Goal: Task Accomplishment & Management: Complete application form

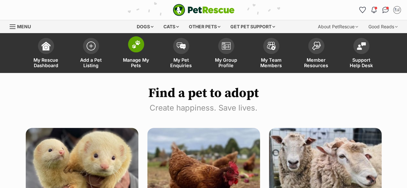
click at [143, 61] on span "Manage My Pets" at bounding box center [136, 62] width 29 height 11
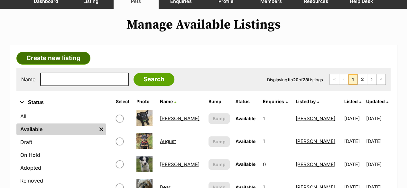
click at [79, 54] on link "Create new listing" at bounding box center [53, 58] width 74 height 13
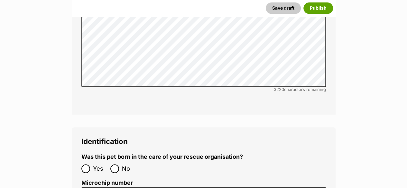
scroll to position [1899, 0]
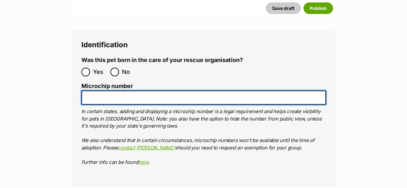
click at [106, 91] on input "Microchip number" at bounding box center [203, 98] width 245 height 14
paste input "28/04/2025"
drag, startPoint x: 127, startPoint y: 77, endPoint x: 86, endPoint y: 75, distance: 40.6
click at [86, 91] on input "28/04/2025" at bounding box center [203, 98] width 245 height 14
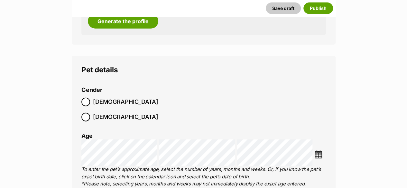
scroll to position [740, 0]
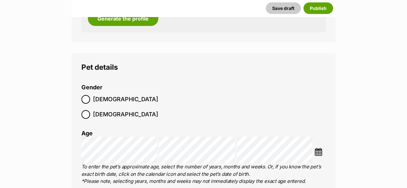
click at [317, 148] on img at bounding box center [319, 152] width 8 height 8
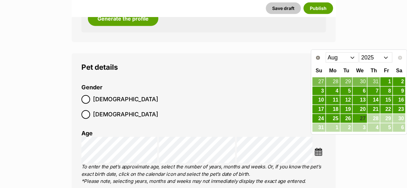
click at [339, 55] on select "Jan Feb Mar Apr May Jun Jul Aug" at bounding box center [342, 57] width 33 height 10
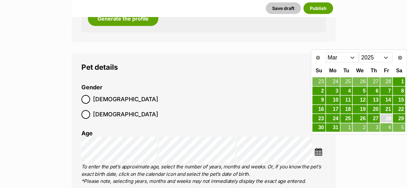
click at [386, 116] on link "28" at bounding box center [387, 119] width 12 height 8
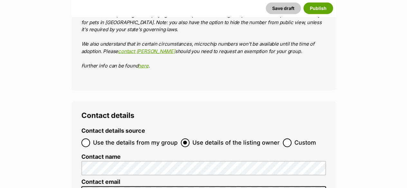
scroll to position [1835, 0]
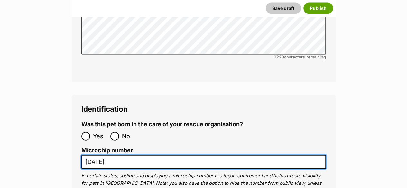
drag, startPoint x: 137, startPoint y: 140, endPoint x: 84, endPoint y: 140, distance: 52.8
click at [84, 155] on input "28/04/2025" at bounding box center [203, 162] width 245 height 14
paste input "900233005327601"
type input "900233005327601"
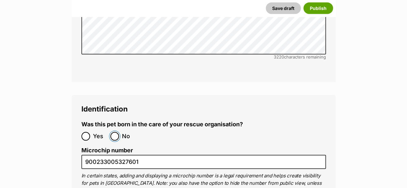
drag, startPoint x: 116, startPoint y: 113, endPoint x: 163, endPoint y: 108, distance: 47.6
click at [119, 132] on label "No" at bounding box center [123, 136] width 26 height 9
click at [119, 132] on input "No" at bounding box center [114, 136] width 9 height 9
radio input "true"
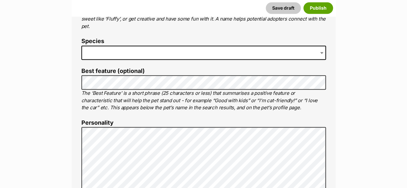
scroll to position [290, 0]
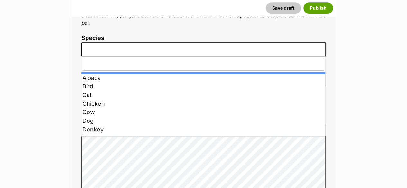
click at [104, 51] on span at bounding box center [203, 49] width 245 height 14
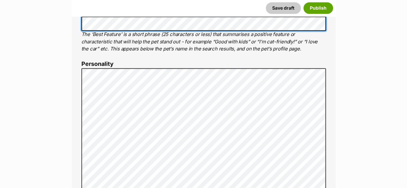
scroll to position [354, 0]
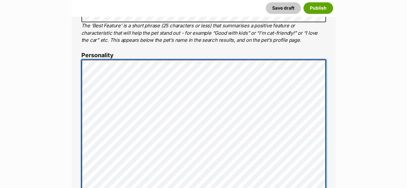
click at [80, 74] on div "About This Pet Name Henlo there, it looks like you might be using the pet name …" at bounding box center [204, 158] width 264 height 539
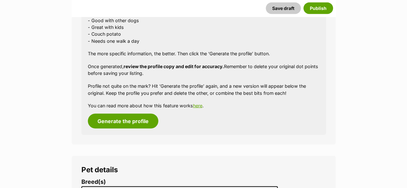
scroll to position [644, 0]
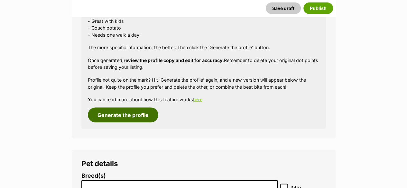
click at [120, 114] on button "Generate the profile" at bounding box center [123, 115] width 70 height 15
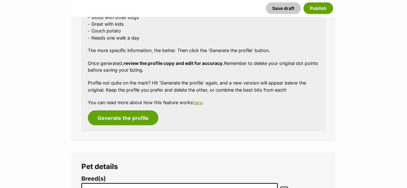
scroll to position [744, 0]
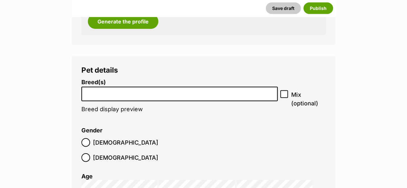
click at [117, 97] on li at bounding box center [180, 94] width 192 height 13
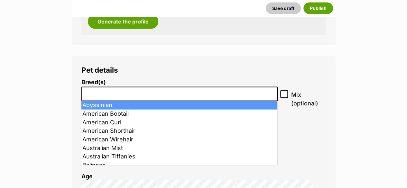
type input "s"
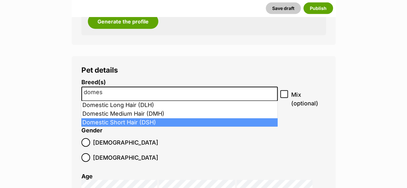
type input "domes"
select select "252102"
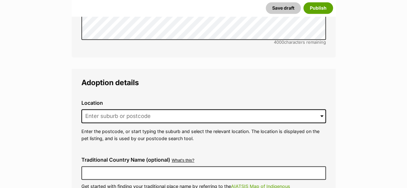
scroll to position [1517, 0]
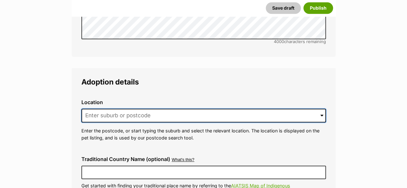
click at [156, 109] on input at bounding box center [203, 116] width 245 height 14
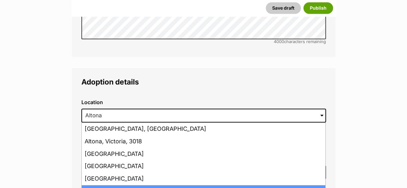
type input "[GEOGRAPHIC_DATA][PERSON_NAME]"
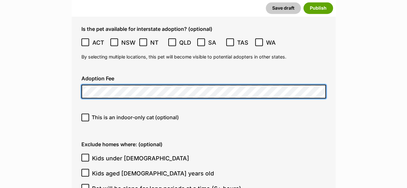
scroll to position [1710, 0]
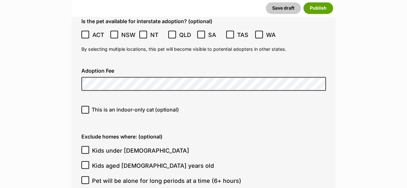
click at [99, 106] on span "This is an indoor-only cat (optional)" at bounding box center [135, 110] width 87 height 8
click at [89, 106] on input "This is an indoor-only cat (optional)" at bounding box center [85, 110] width 8 height 8
checkbox input "true"
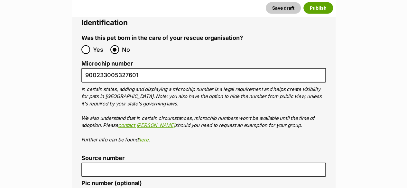
scroll to position [2289, 0]
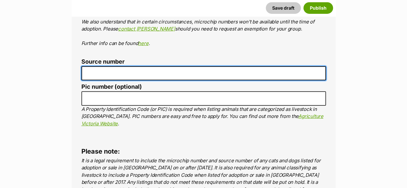
click at [100, 66] on input "Source number" at bounding box center [203, 73] width 245 height 14
type input "RE100527"
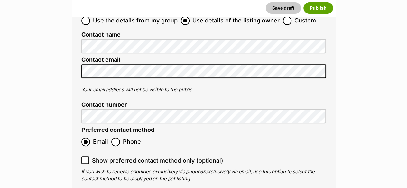
scroll to position [2611, 0]
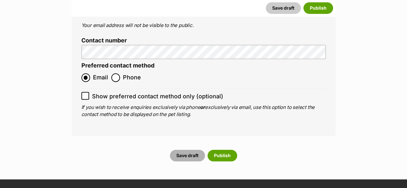
click at [185, 150] on button "Save draft" at bounding box center [187, 156] width 35 height 12
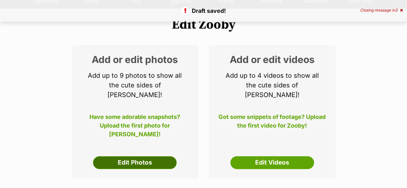
click at [133, 156] on link "Edit Photos" at bounding box center [135, 162] width 84 height 13
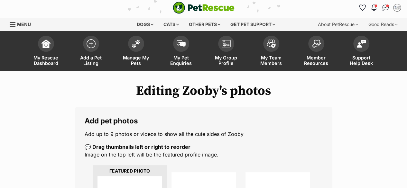
scroll to position [97, 0]
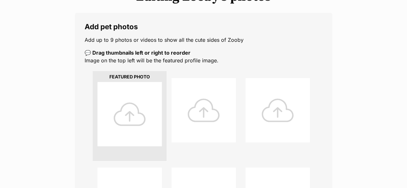
click at [125, 120] on div at bounding box center [130, 114] width 64 height 64
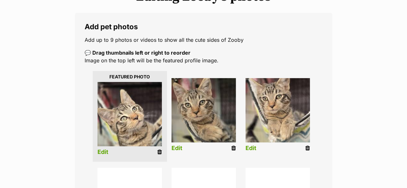
click at [106, 152] on link "Edit" at bounding box center [103, 152] width 11 height 7
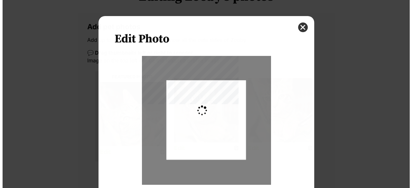
scroll to position [0, 0]
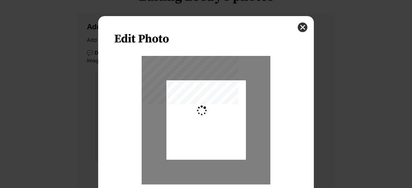
type input "0.2744"
drag, startPoint x: 198, startPoint y: 144, endPoint x: 201, endPoint y: 147, distance: 4.1
click at [201, 147] on div "Dialog Window - Close (Press escape to close)" at bounding box center [206, 123] width 80 height 106
click at [286, 144] on div "Zoom" at bounding box center [205, 129] width 183 height 147
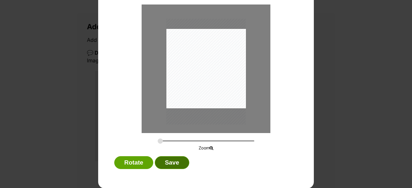
drag, startPoint x: 173, startPoint y: 161, endPoint x: 285, endPoint y: 157, distance: 112.4
click at [173, 160] on button "Save" at bounding box center [172, 162] width 34 height 13
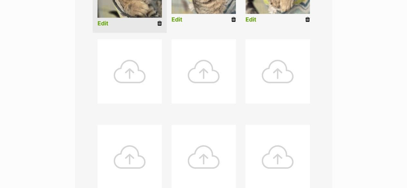
scroll to position [322, 0]
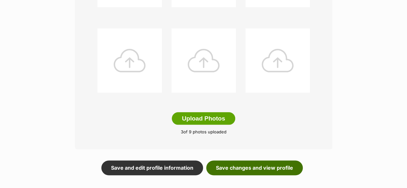
click at [244, 164] on link "Save changes and view profile" at bounding box center [254, 168] width 97 height 15
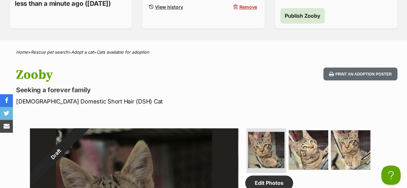
scroll to position [161, 0]
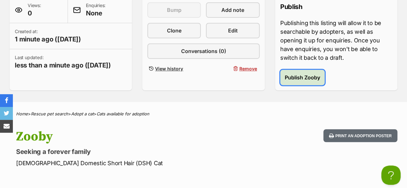
drag, startPoint x: 319, startPoint y: 76, endPoint x: 251, endPoint y: 78, distance: 67.6
click at [319, 76] on span "Publish Zooby" at bounding box center [302, 78] width 35 height 8
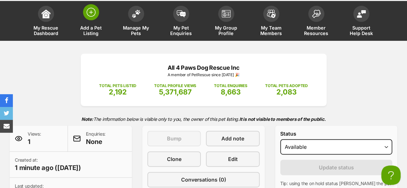
click at [96, 30] on span "Add a Pet Listing" at bounding box center [91, 30] width 29 height 11
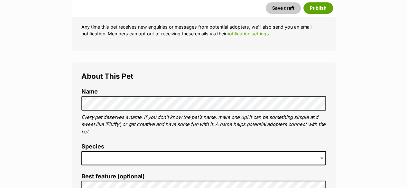
click at [99, 158] on span at bounding box center [203, 158] width 245 height 14
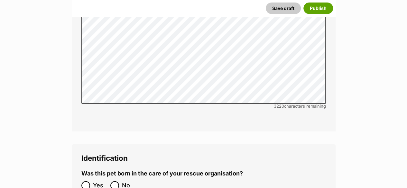
scroll to position [2080, 0]
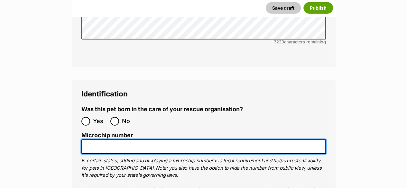
click at [115, 140] on input "Microchip number" at bounding box center [203, 147] width 245 height 14
paste input "991001006365345"
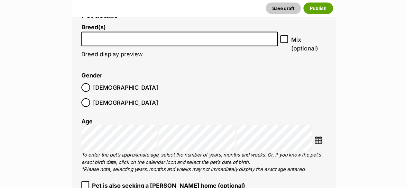
scroll to position [760, 0]
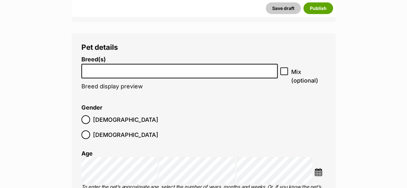
type input "991001006365345"
click at [320, 168] on img at bounding box center [319, 172] width 8 height 8
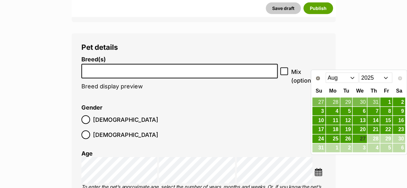
click at [344, 80] on select "Jan Feb Mar Apr May Jun Jul Aug" at bounding box center [342, 78] width 33 height 10
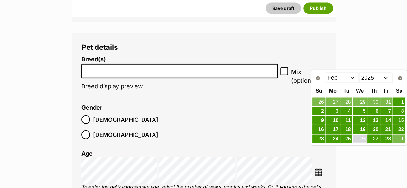
click at [362, 138] on link "26" at bounding box center [360, 139] width 14 height 8
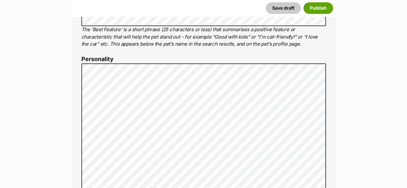
scroll to position [342, 0]
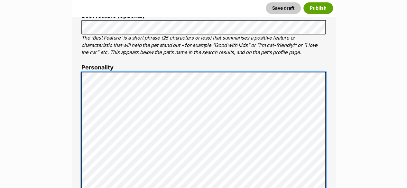
click at [80, 110] on div "About This Pet Name Henlo there, it looks like you might be using the pet name …" at bounding box center [204, 170] width 264 height 539
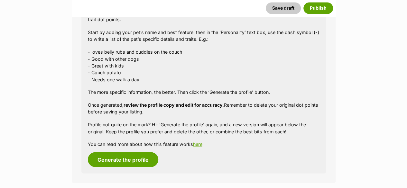
scroll to position [632, 0]
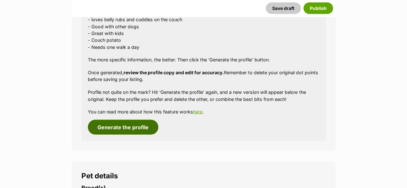
click at [110, 130] on button "Generate the profile" at bounding box center [123, 127] width 70 height 15
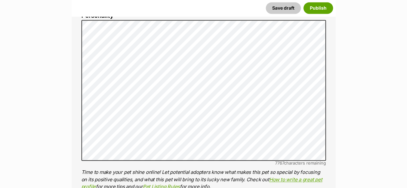
scroll to position [390, 0]
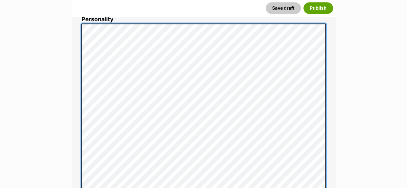
click at [80, 45] on div "About This Pet Name Henlo there, it looks like you might be using the pet name …" at bounding box center [204, 172] width 264 height 639
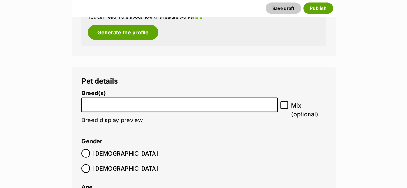
scroll to position [738, 0]
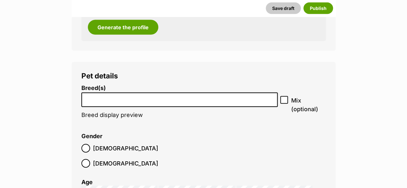
click at [97, 97] on input "search" at bounding box center [180, 98] width 192 height 7
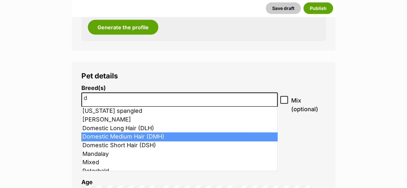
type input "d"
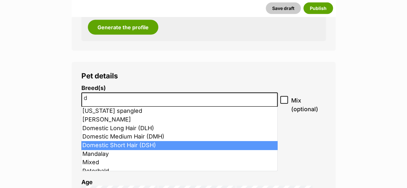
select select "252102"
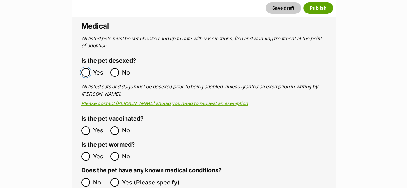
scroll to position [1189, 0]
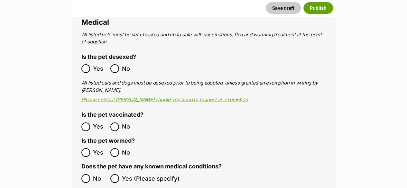
click at [90, 123] on label "Yes" at bounding box center [94, 127] width 26 height 9
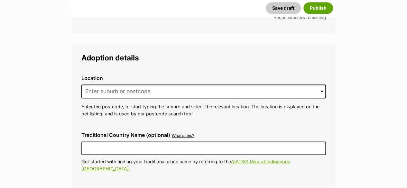
scroll to position [1543, 0]
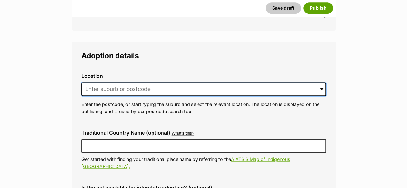
click at [95, 82] on input at bounding box center [203, 89] width 245 height 14
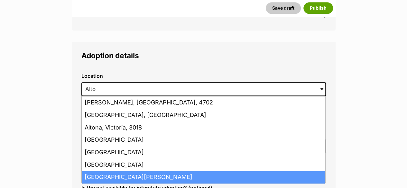
click at [115, 171] on li "Altona Meadows, Victoria, 3028" at bounding box center [204, 177] width 244 height 13
type input "Altona Meadows, Victoria, 3028"
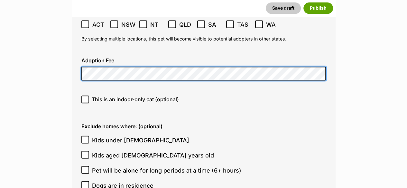
scroll to position [1736, 0]
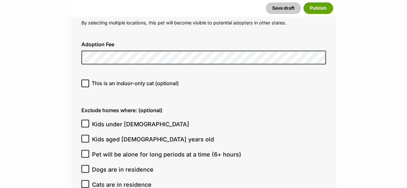
click at [114, 80] on span "This is an indoor-only cat (optional)" at bounding box center [135, 84] width 87 height 8
click at [89, 80] on input "This is an indoor-only cat (optional)" at bounding box center [85, 84] width 8 height 8
checkbox input "true"
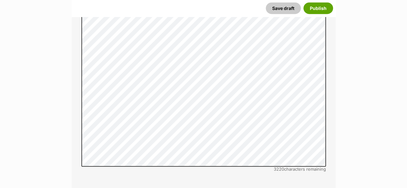
scroll to position [2091, 0]
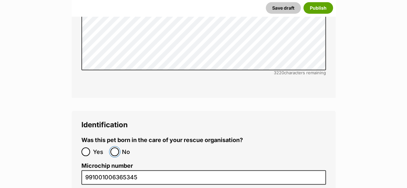
click at [115, 148] on input "No" at bounding box center [114, 152] width 9 height 9
radio input "true"
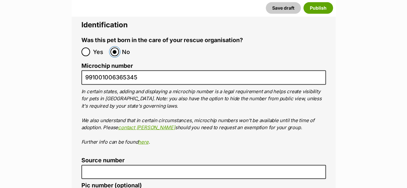
scroll to position [2219, 0]
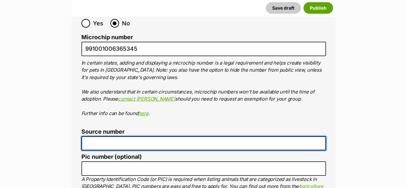
click at [146, 136] on input "Source number" at bounding box center [203, 143] width 245 height 14
type input "RE100527"
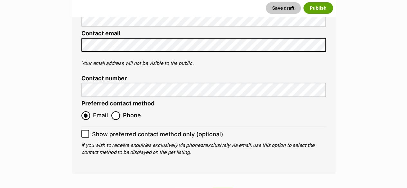
scroll to position [2638, 0]
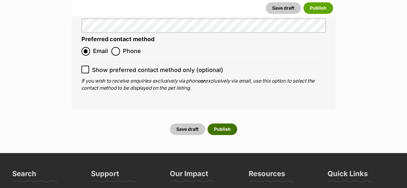
click at [215, 124] on button "Publish" at bounding box center [223, 130] width 30 height 12
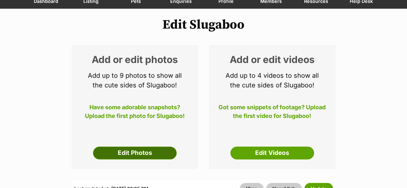
click at [125, 151] on link "Edit Photos" at bounding box center [135, 153] width 84 height 13
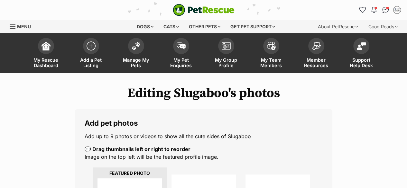
scroll to position [97, 0]
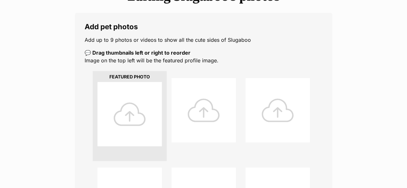
click at [131, 126] on div at bounding box center [130, 114] width 64 height 64
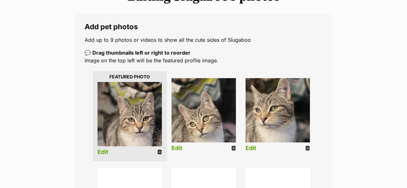
click at [179, 149] on link "Edit" at bounding box center [177, 148] width 11 height 7
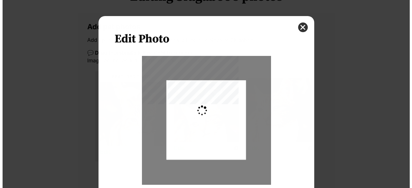
scroll to position [0, 0]
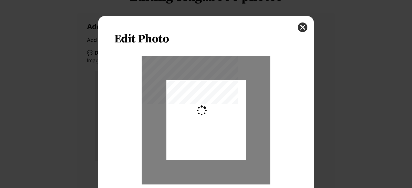
type input "0.2744"
drag, startPoint x: 216, startPoint y: 151, endPoint x: 215, endPoint y: 141, distance: 10.3
click at [215, 141] on div "Dialog Window - Close (Press escape to close)" at bounding box center [206, 110] width 80 height 106
click at [280, 120] on div "Zoom" at bounding box center [205, 129] width 183 height 147
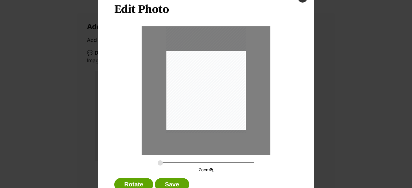
scroll to position [52, 0]
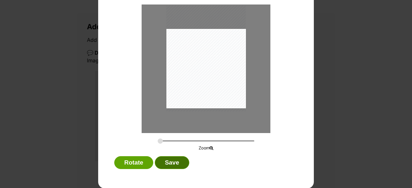
click at [170, 166] on button "Save" at bounding box center [172, 162] width 34 height 13
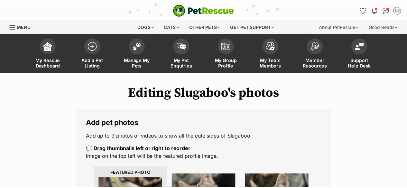
scroll to position [97, 0]
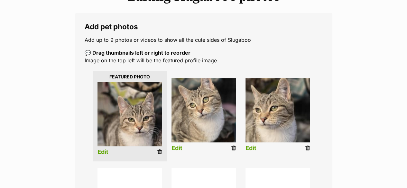
click at [105, 153] on link "Edit" at bounding box center [103, 152] width 11 height 7
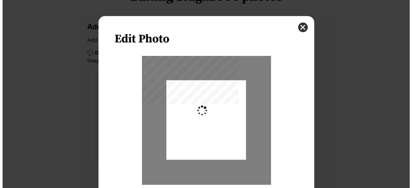
scroll to position [0, 0]
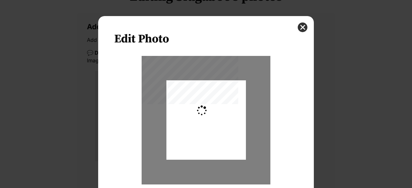
type input "0.2744"
click at [212, 146] on div "Dialog Window - Close (Press escape to close)" at bounding box center [206, 120] width 80 height 106
click at [285, 134] on div "Zoom" at bounding box center [205, 129] width 183 height 147
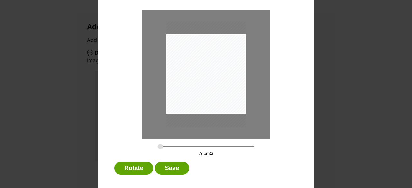
scroll to position [52, 0]
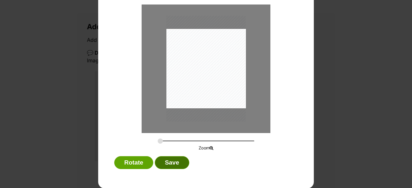
click at [175, 161] on button "Save" at bounding box center [172, 162] width 34 height 13
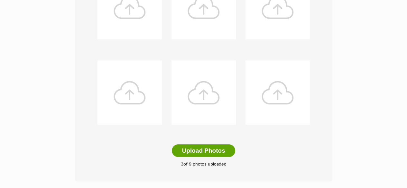
scroll to position [354, 0]
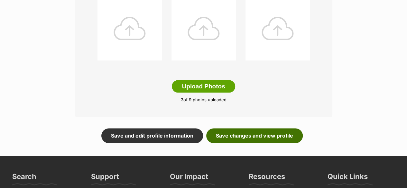
click at [237, 137] on link "Save changes and view profile" at bounding box center [254, 135] width 97 height 15
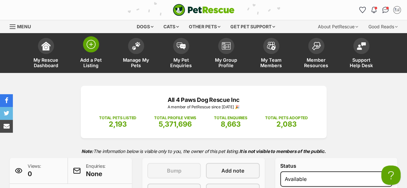
click at [96, 65] on span "Add a Pet Listing" at bounding box center [91, 62] width 29 height 11
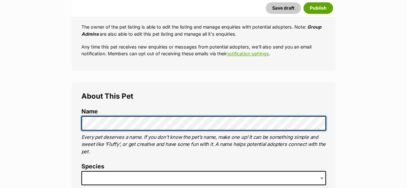
scroll to position [225, 0]
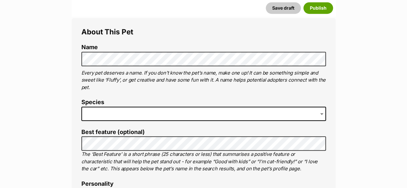
click at [96, 117] on span at bounding box center [203, 114] width 245 height 14
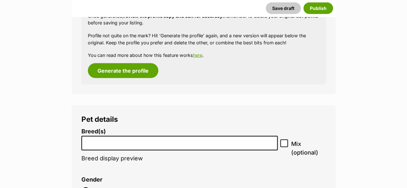
scroll to position [740, 0]
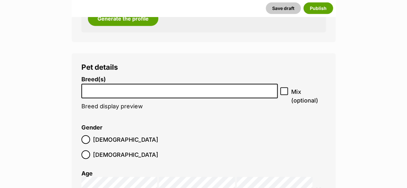
click at [95, 89] on input "search" at bounding box center [180, 89] width 192 height 7
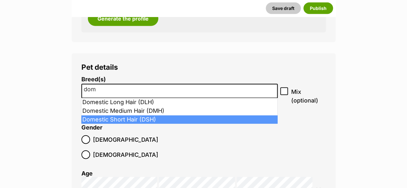
type input "dom"
select select "252102"
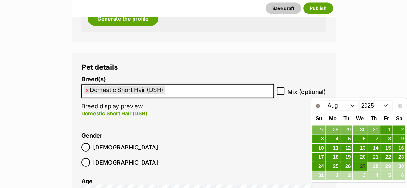
click at [349, 106] on select "Jan Feb Mar Apr May Jun Jul Aug" at bounding box center [342, 106] width 33 height 10
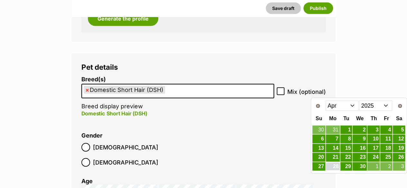
click at [339, 167] on link "28" at bounding box center [333, 167] width 14 height 8
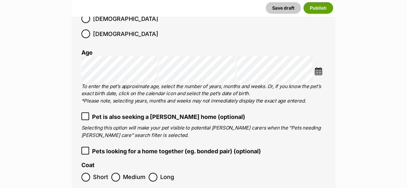
scroll to position [901, 0]
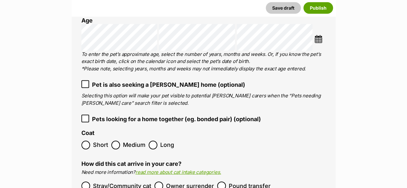
click at [90, 141] on label "Short" at bounding box center [94, 145] width 27 height 9
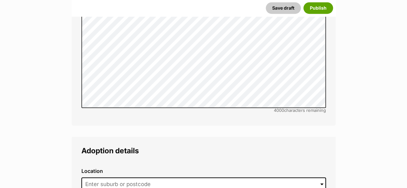
scroll to position [1481, 0]
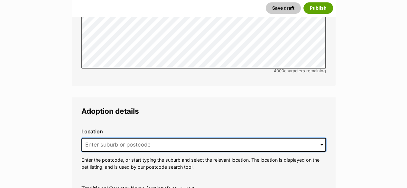
click at [135, 138] on input at bounding box center [203, 145] width 245 height 14
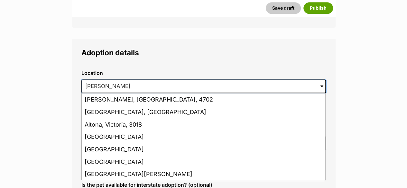
scroll to position [1545, 0]
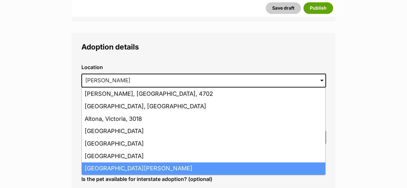
click at [128, 163] on li "Altona Meadows, Victoria, 3028" at bounding box center [204, 169] width 244 height 13
type input "Altona Meadows, Victoria, 3028"
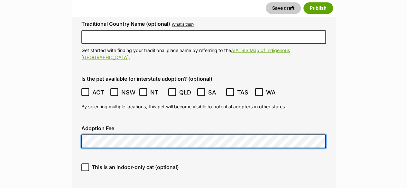
scroll to position [1706, 0]
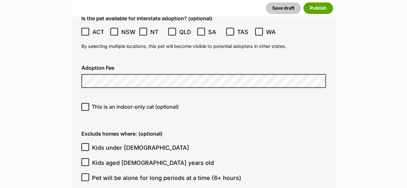
click at [122, 103] on span "This is an indoor-only cat (optional)" at bounding box center [135, 107] width 87 height 8
click at [89, 103] on input "This is an indoor-only cat (optional)" at bounding box center [85, 107] width 8 height 8
checkbox input "true"
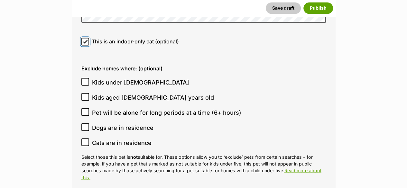
scroll to position [1771, 0]
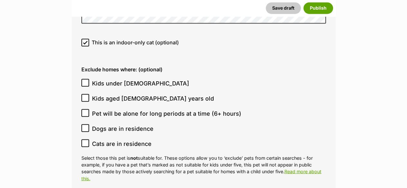
click at [127, 79] on span "Kids under [DEMOGRAPHIC_DATA]" at bounding box center [140, 83] width 97 height 9
click at [89, 79] on input "Kids under [DEMOGRAPHIC_DATA]" at bounding box center [85, 83] width 8 height 8
click at [111, 76] on ol "Kids under 5 years old Kids aged 6-12 years old Pet will be alone for long peri…" at bounding box center [203, 114] width 245 height 76
click at [116, 79] on span "Kids under [DEMOGRAPHIC_DATA]" at bounding box center [140, 83] width 97 height 9
click at [89, 79] on input "Kids under [DEMOGRAPHIC_DATA]" at bounding box center [85, 83] width 8 height 8
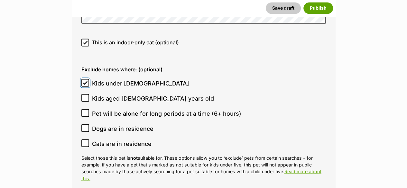
checkbox input "false"
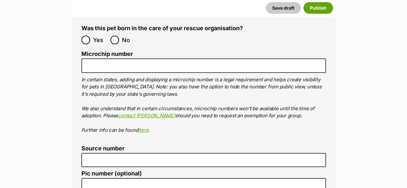
scroll to position [2157, 0]
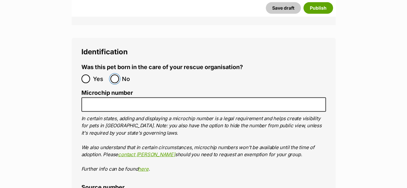
click at [115, 75] on input "No" at bounding box center [114, 79] width 9 height 9
radio input "true"
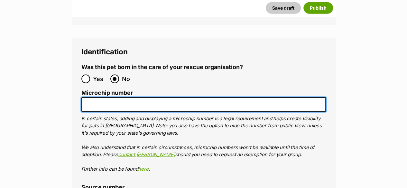
click at [106, 98] on input "Microchip number" at bounding box center [203, 105] width 245 height 14
paste input "900233005327608"
type input "900233005327608"
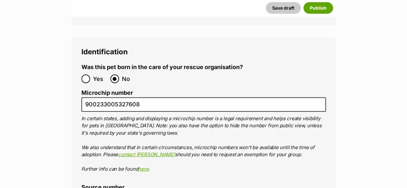
type input "RE100527"
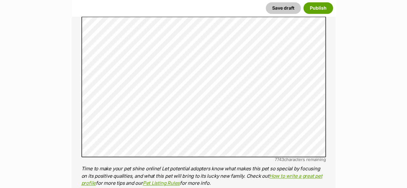
scroll to position [386, 0]
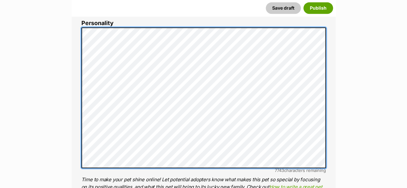
click at [77, 41] on div "About This Pet Name Henlo there, it looks like you might be using the pet name …" at bounding box center [204, 126] width 264 height 539
click at [80, 77] on div "About This Pet Name Henlo there, it looks like you might be using the pet name …" at bounding box center [204, 126] width 264 height 539
click at [80, 81] on div "About This Pet Name Henlo there, it looks like you might be using the pet name …" at bounding box center [204, 126] width 264 height 539
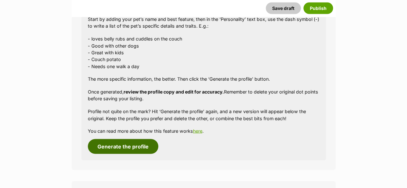
scroll to position [644, 0]
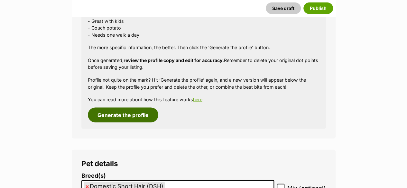
drag, startPoint x: 125, startPoint y: 117, endPoint x: 208, endPoint y: 116, distance: 82.7
click at [125, 116] on button "Generate the profile" at bounding box center [123, 115] width 70 height 15
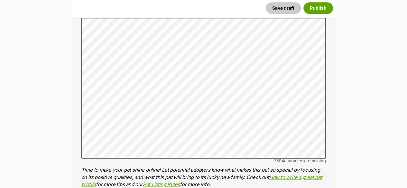
scroll to position [390, 0]
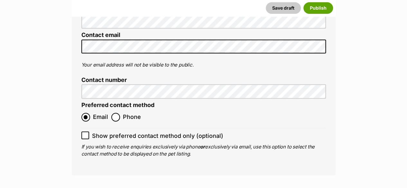
scroll to position [2579, 0]
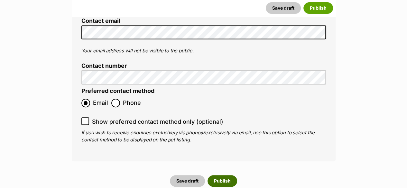
click at [221, 175] on button "Publish" at bounding box center [223, 181] width 30 height 12
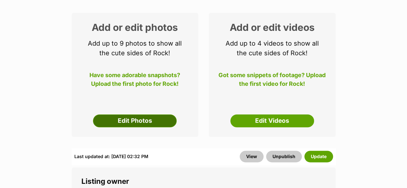
click at [140, 122] on link "Edit Photos" at bounding box center [135, 121] width 84 height 13
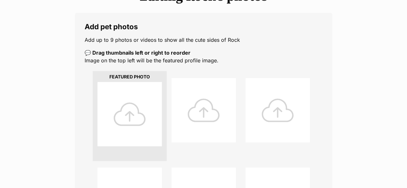
click at [145, 129] on div at bounding box center [130, 114] width 64 height 64
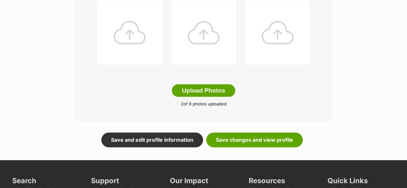
scroll to position [354, 0]
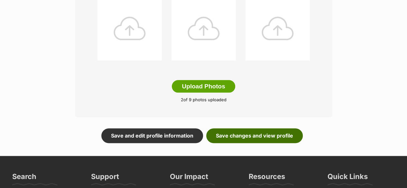
click at [259, 140] on link "Save changes and view profile" at bounding box center [254, 135] width 97 height 15
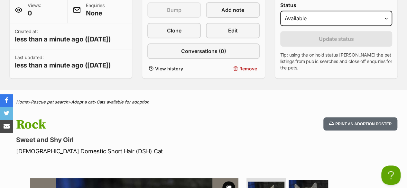
scroll to position [97, 0]
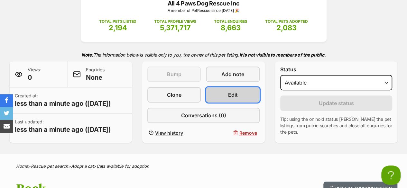
click at [227, 92] on link "Edit" at bounding box center [232, 94] width 53 height 15
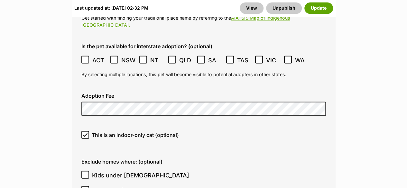
scroll to position [1867, 0]
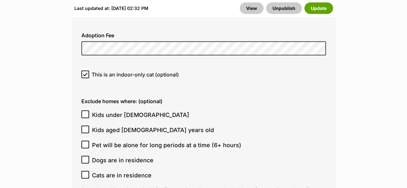
click at [85, 113] on icon at bounding box center [85, 114] width 4 height 3
click at [85, 111] on input "Kids under [DEMOGRAPHIC_DATA]" at bounding box center [85, 115] width 8 height 8
checkbox input "true"
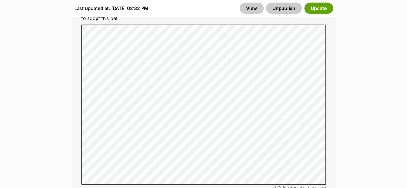
scroll to position [2125, 0]
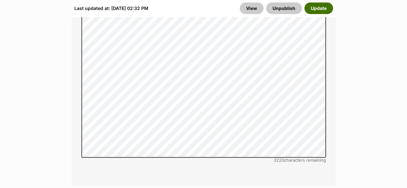
click at [323, 7] on button "Update" at bounding box center [319, 8] width 29 height 12
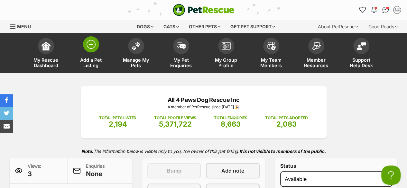
click at [91, 61] on span "Add a Pet Listing" at bounding box center [91, 62] width 29 height 11
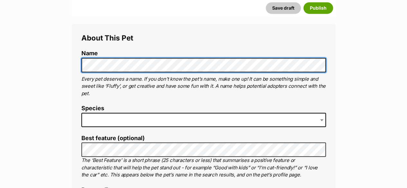
scroll to position [225, 0]
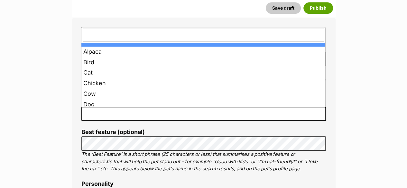
click at [95, 110] on span at bounding box center [203, 114] width 245 height 14
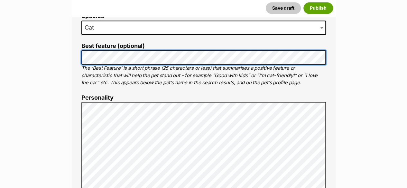
scroll to position [322, 0]
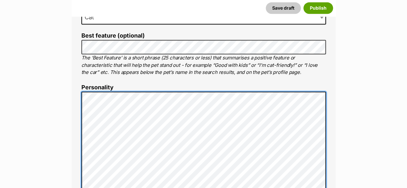
click at [77, 109] on div "About This Pet Name Henlo there, it looks like you might be using the pet name …" at bounding box center [204, 190] width 264 height 539
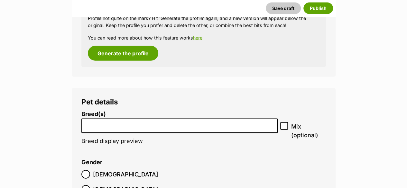
scroll to position [708, 0]
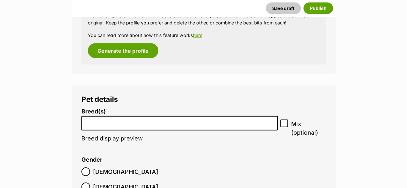
click at [102, 125] on input "search" at bounding box center [180, 121] width 192 height 7
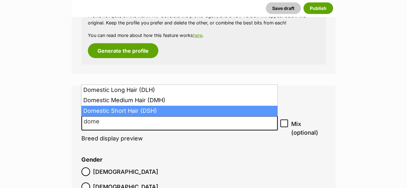
type input "dome"
select select "252102"
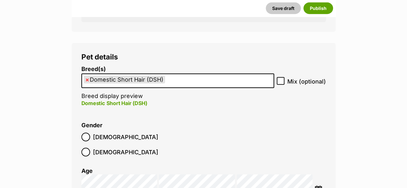
scroll to position [773, 0]
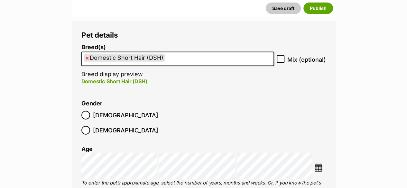
click at [322, 164] on img at bounding box center [319, 168] width 8 height 8
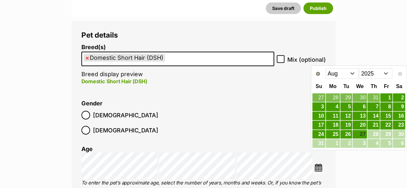
click at [339, 77] on select "Jan Feb Mar Apr May Jun Jul Aug" at bounding box center [342, 74] width 33 height 10
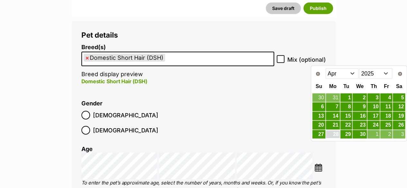
click at [337, 133] on link "28" at bounding box center [333, 135] width 14 height 8
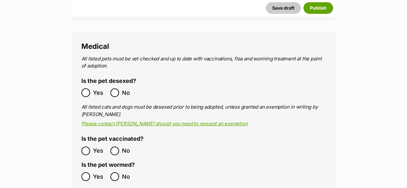
scroll to position [1159, 0]
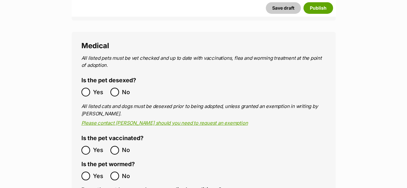
click at [91, 146] on label "Yes" at bounding box center [94, 150] width 26 height 9
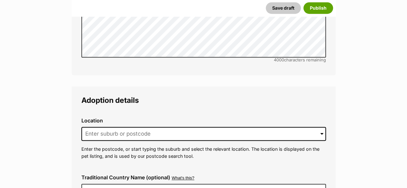
scroll to position [1513, 0]
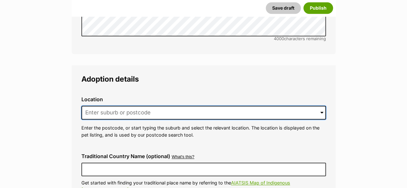
click at [100, 106] on input at bounding box center [203, 113] width 245 height 14
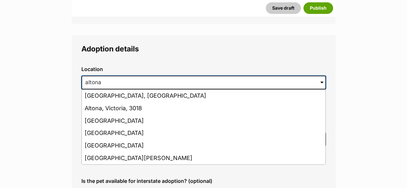
scroll to position [1577, 0]
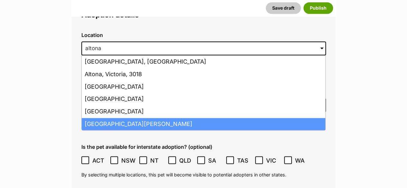
click at [123, 118] on li "[GEOGRAPHIC_DATA][PERSON_NAME]" at bounding box center [204, 124] width 244 height 13
type input "[GEOGRAPHIC_DATA][PERSON_NAME]"
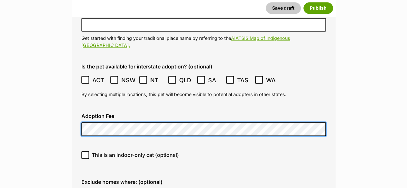
scroll to position [1674, 0]
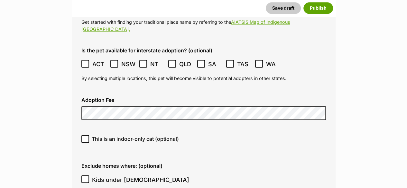
click at [102, 135] on span "This is an indoor-only cat (optional)" at bounding box center [135, 139] width 87 height 8
click at [89, 135] on input "This is an indoor-only cat (optional)" at bounding box center [85, 139] width 8 height 8
checkbox input "true"
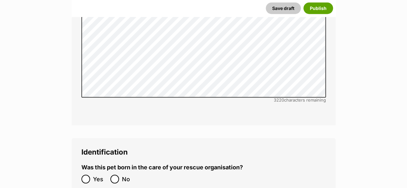
scroll to position [2092, 0]
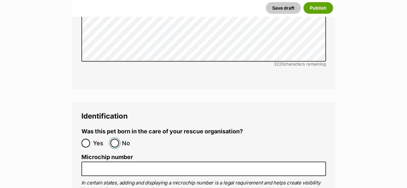
click at [116, 139] on input "No" at bounding box center [114, 143] width 9 height 9
radio input "true"
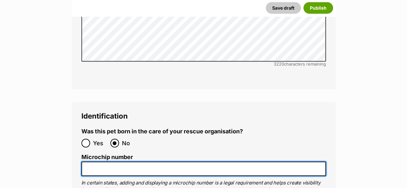
click at [106, 162] on input "Microchip number" at bounding box center [203, 169] width 245 height 14
paste input "991001006368795"
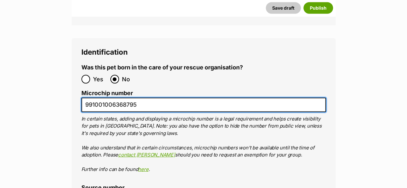
scroll to position [2157, 0]
type input "991001006368795"
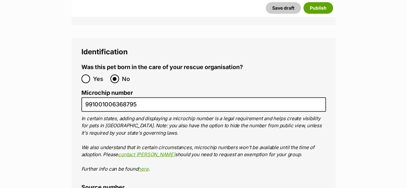
type input "RE100527"
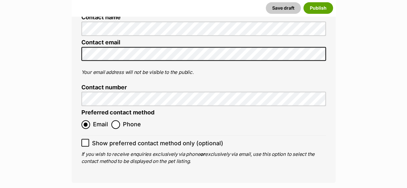
scroll to position [2608, 0]
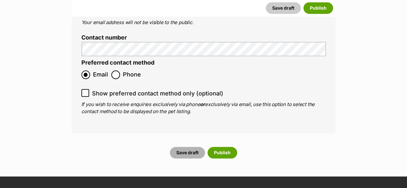
click at [182, 147] on button "Save draft" at bounding box center [187, 153] width 35 height 12
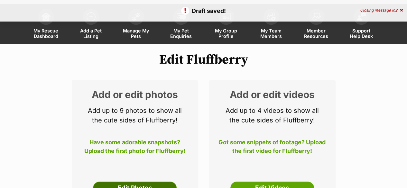
scroll to position [97, 0]
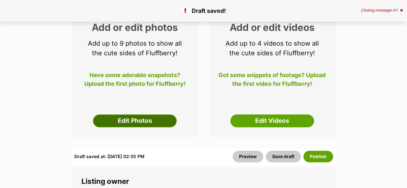
click at [131, 121] on link "Edit Photos" at bounding box center [135, 121] width 84 height 13
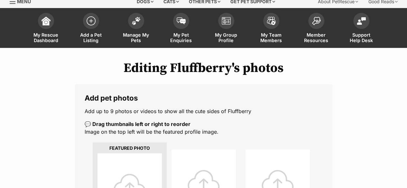
scroll to position [64, 0]
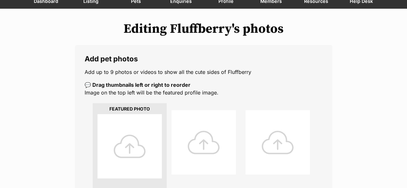
click at [149, 144] on div at bounding box center [130, 146] width 64 height 64
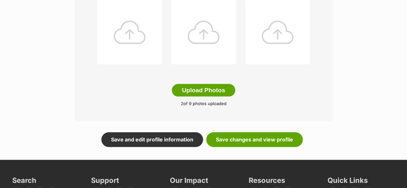
scroll to position [386, 0]
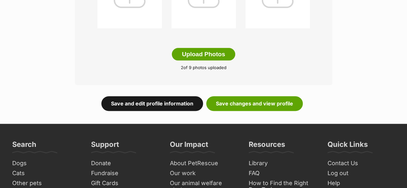
click at [169, 102] on link "Save and edit profile information" at bounding box center [152, 103] width 102 height 15
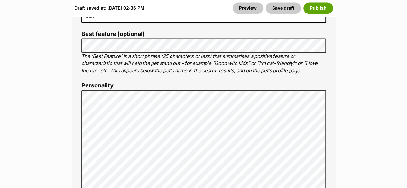
scroll to position [515, 0]
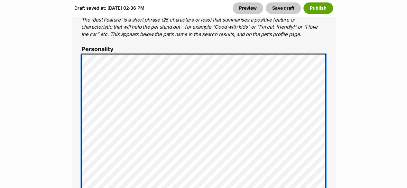
click at [80, 94] on div "About This Pet Name Henlo there, it looks like you might be using the pet name …" at bounding box center [204, 152] width 264 height 539
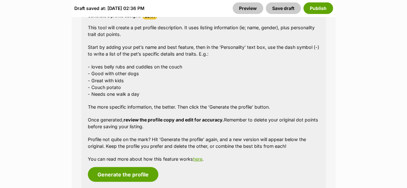
scroll to position [740, 0]
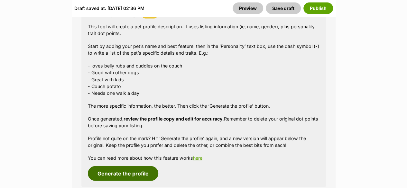
drag, startPoint x: 114, startPoint y: 172, endPoint x: 113, endPoint y: 168, distance: 4.1
click at [114, 172] on button "Generate the profile" at bounding box center [123, 173] width 70 height 15
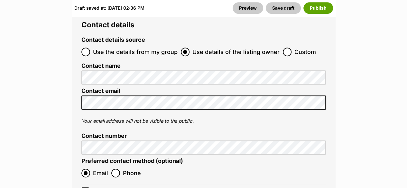
scroll to position [2734, 0]
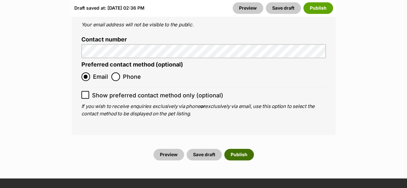
click at [235, 149] on button "Publish" at bounding box center [239, 155] width 30 height 12
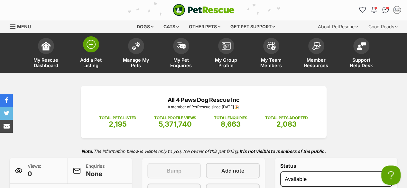
click at [89, 51] on span at bounding box center [91, 44] width 16 height 16
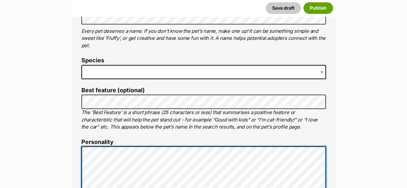
scroll to position [258, 0]
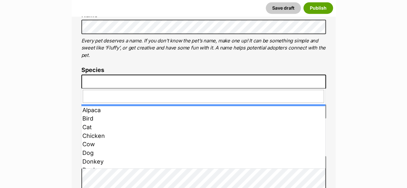
click at [97, 81] on span at bounding box center [203, 82] width 245 height 14
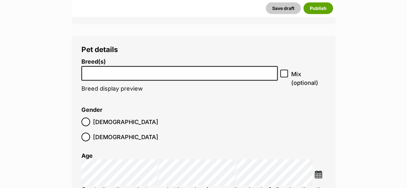
scroll to position [773, 0]
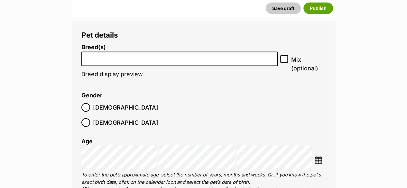
click at [118, 59] on input "search" at bounding box center [180, 57] width 192 height 7
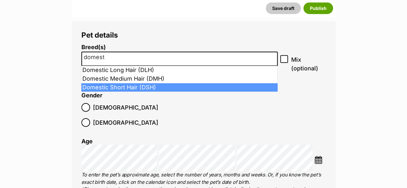
type input "domest"
select select "252102"
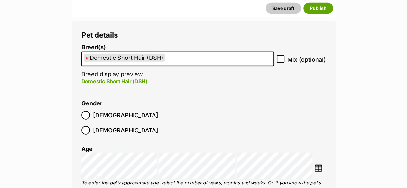
click at [321, 164] on img at bounding box center [319, 168] width 8 height 8
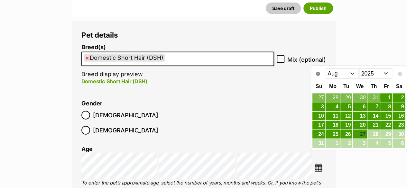
drag, startPoint x: 346, startPoint y: 73, endPoint x: 346, endPoint y: 78, distance: 4.2
click at [346, 73] on select "Jan Feb Mar Apr May Jun Jul Aug" at bounding box center [342, 74] width 33 height 10
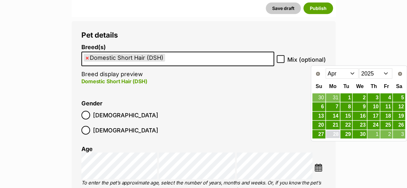
drag, startPoint x: 337, startPoint y: 132, endPoint x: 129, endPoint y: 104, distance: 210.2
click at [337, 132] on link "28" at bounding box center [333, 135] width 14 height 8
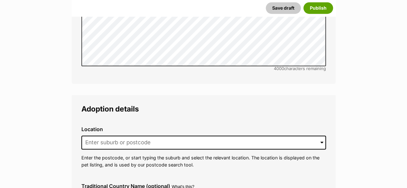
scroll to position [1513, 0]
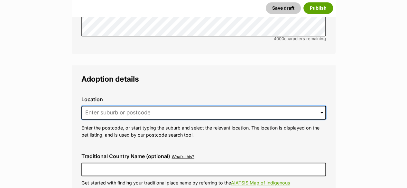
click at [103, 106] on input at bounding box center [203, 113] width 245 height 14
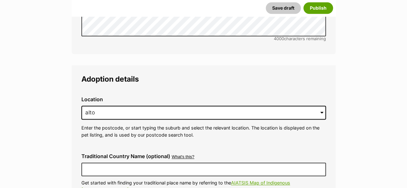
type input "Altona Meadows, Victoria, 3028"
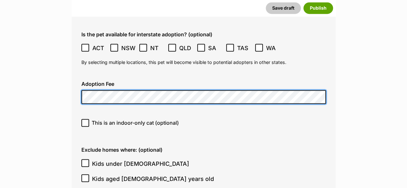
scroll to position [1706, 0]
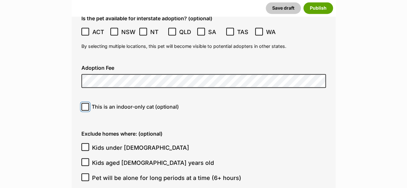
click at [89, 103] on input "This is an indoor-only cat (optional)" at bounding box center [85, 107] width 8 height 8
checkbox input "true"
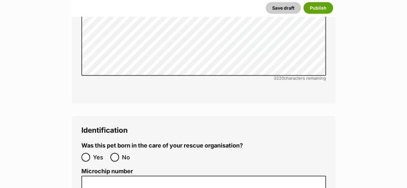
scroll to position [2125, 0]
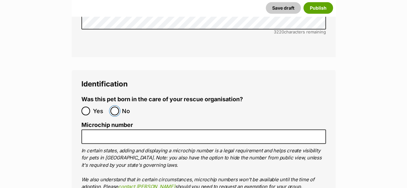
click at [118, 107] on input "No" at bounding box center [114, 111] width 9 height 9
radio input "true"
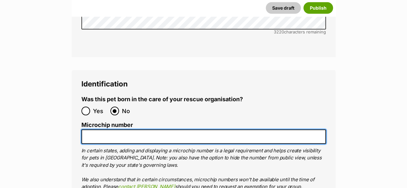
click at [104, 130] on input "Microchip number" at bounding box center [203, 137] width 245 height 14
paste input "900233005327604"
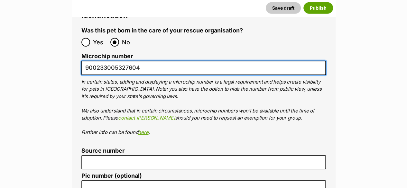
scroll to position [2221, 0]
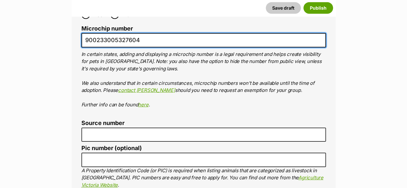
type input "900233005327604"
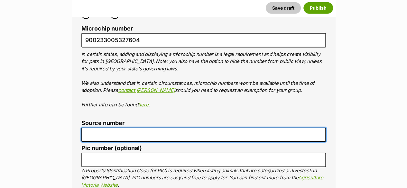
scroll to position [0, 0]
click at [142, 128] on input "Source number" at bounding box center [203, 135] width 245 height 14
type input "RE100527"
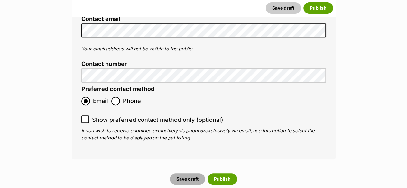
scroll to position [2608, 0]
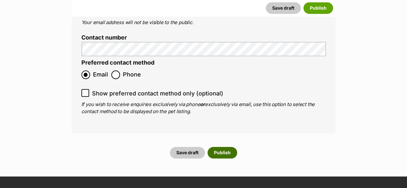
click at [221, 147] on button "Publish" at bounding box center [223, 153] width 30 height 12
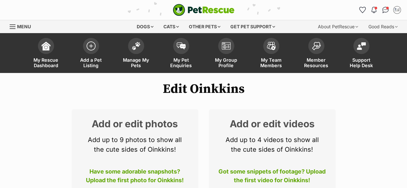
scroll to position [97, 0]
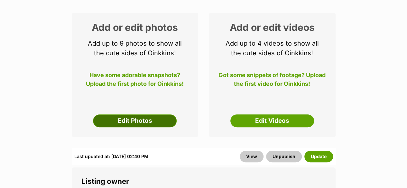
click at [133, 120] on link "Edit Photos" at bounding box center [135, 121] width 84 height 13
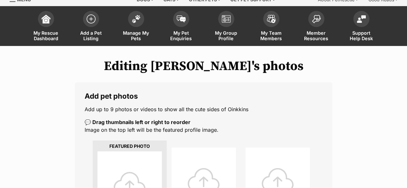
scroll to position [97, 0]
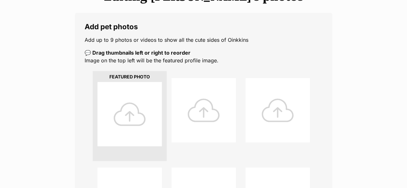
click at [144, 126] on div at bounding box center [130, 114] width 64 height 64
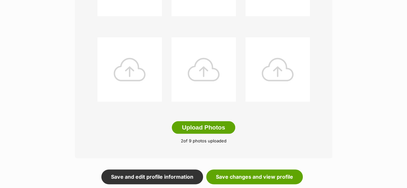
scroll to position [354, 0]
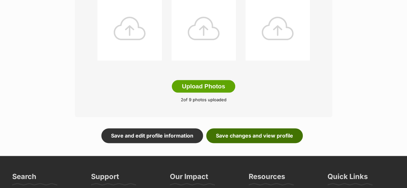
click at [253, 137] on link "Save changes and view profile" at bounding box center [254, 135] width 97 height 15
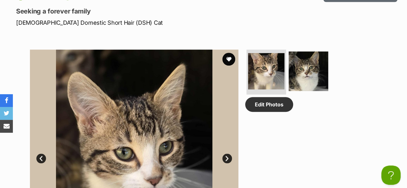
scroll to position [161, 0]
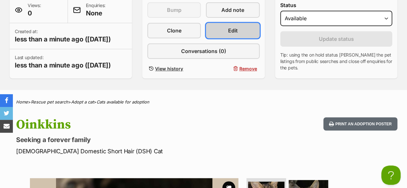
drag, startPoint x: 227, startPoint y: 29, endPoint x: 218, endPoint y: 67, distance: 39.2
click at [227, 28] on link "Edit" at bounding box center [232, 30] width 53 height 15
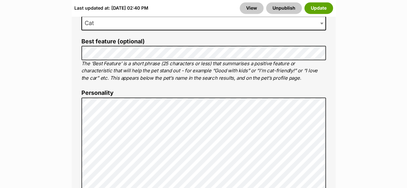
scroll to position [515, 0]
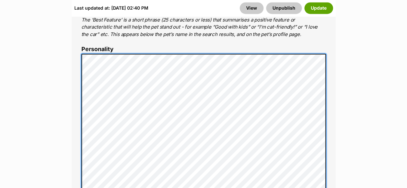
click at [80, 56] on div "About This Pet Name Henlo there, it looks like you might be using the pet name …" at bounding box center [204, 152] width 264 height 539
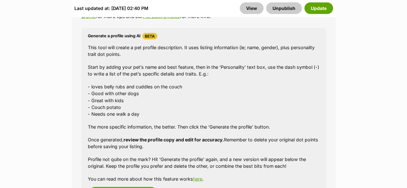
scroll to position [773, 0]
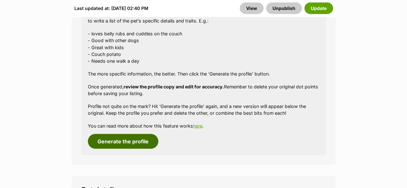
click at [106, 141] on button "Generate the profile" at bounding box center [123, 141] width 70 height 15
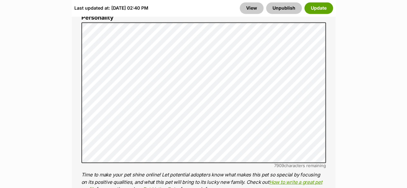
scroll to position [545, 0]
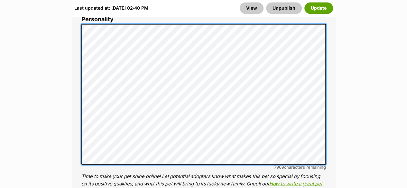
click at [79, 26] on div "About This Pet Name Henlo there, it looks like you might be using the pet name …" at bounding box center [204, 123] width 264 height 539
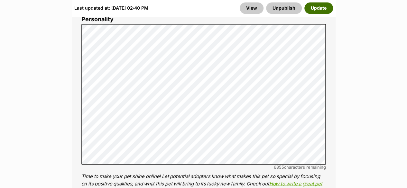
click at [314, 10] on button "Update" at bounding box center [319, 8] width 29 height 12
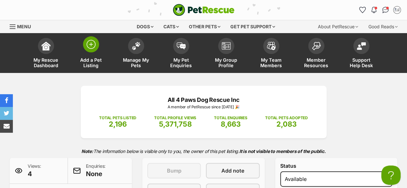
click at [95, 62] on span "Add a Pet Listing" at bounding box center [91, 62] width 29 height 11
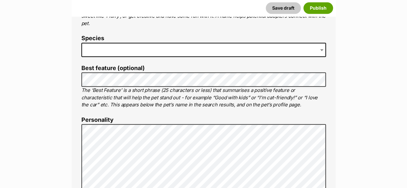
scroll to position [290, 0]
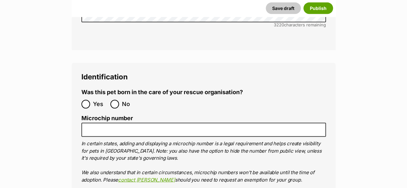
scroll to position [1931, 0]
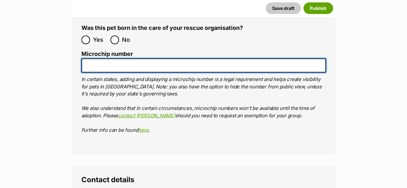
click at [89, 59] on input "Microchip number" at bounding box center [203, 66] width 245 height 14
paste input "900233005327571"
type input "900233005327571"
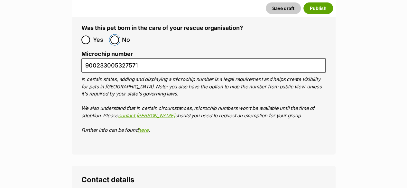
click at [115, 36] on input "No" at bounding box center [114, 40] width 9 height 9
radio input "true"
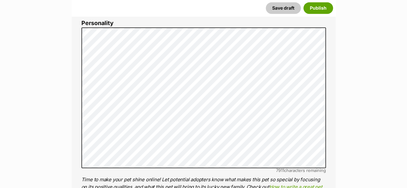
scroll to position [354, 0]
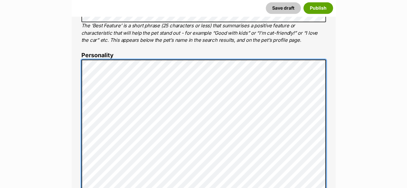
click at [80, 75] on div "About This Pet Name Henlo there, it looks like you might be using the pet name …" at bounding box center [204, 158] width 264 height 539
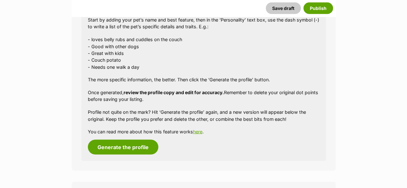
scroll to position [644, 0]
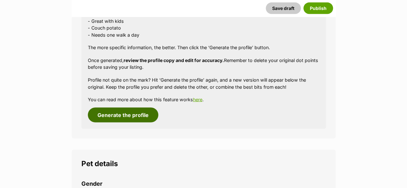
click at [127, 115] on button "Generate the profile" at bounding box center [123, 115] width 70 height 15
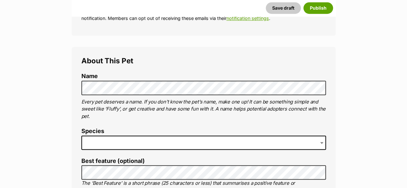
scroll to position [161, 0]
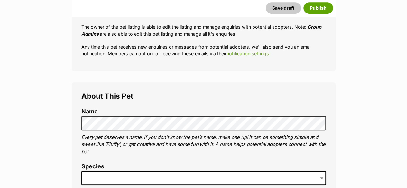
click at [100, 179] on span at bounding box center [203, 178] width 245 height 14
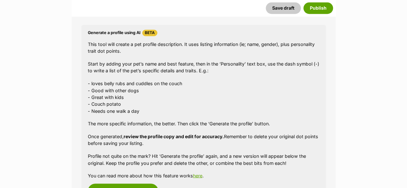
scroll to position [612, 0]
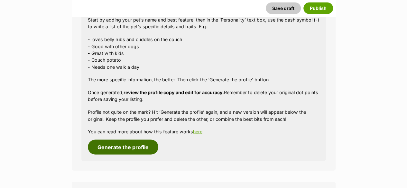
drag, startPoint x: 113, startPoint y: 143, endPoint x: 122, endPoint y: 135, distance: 11.6
click at [113, 142] on button "Generate the profile" at bounding box center [123, 147] width 70 height 15
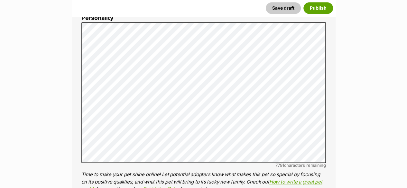
scroll to position [390, 0]
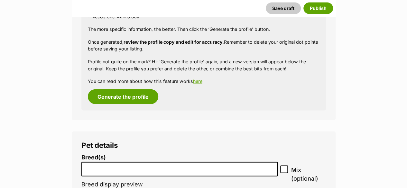
scroll to position [712, 0]
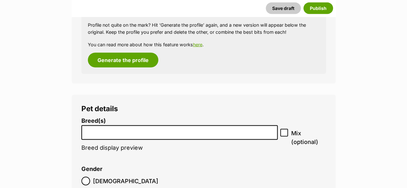
click at [136, 132] on input "search" at bounding box center [180, 131] width 192 height 7
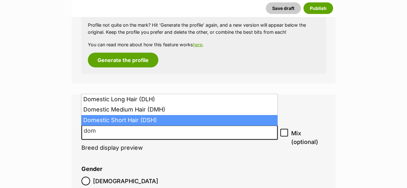
type input "dom"
select select "252102"
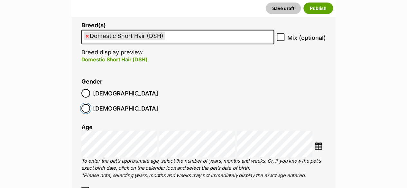
scroll to position [809, 0]
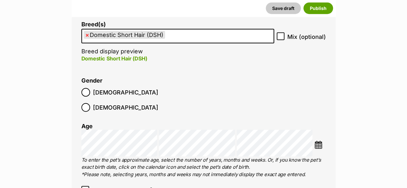
click at [321, 141] on img at bounding box center [319, 145] width 8 height 8
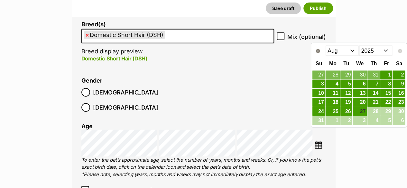
drag, startPoint x: 353, startPoint y: 49, endPoint x: 353, endPoint y: 54, distance: 4.5
click at [353, 49] on select "Jan Feb Mar Apr May Jun Jul Aug" at bounding box center [342, 51] width 33 height 10
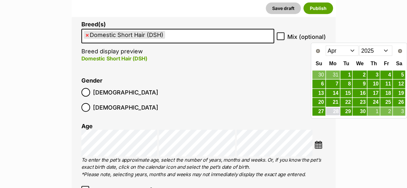
click at [338, 111] on link "28" at bounding box center [333, 112] width 14 height 8
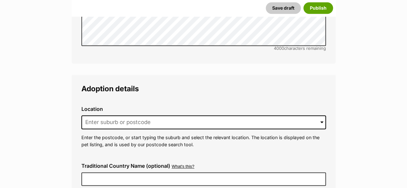
scroll to position [1517, 0]
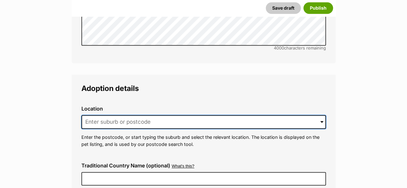
click at [100, 115] on input at bounding box center [203, 122] width 245 height 14
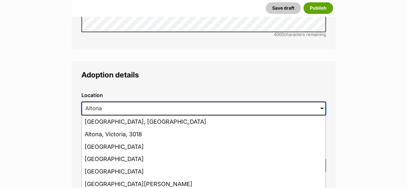
scroll to position [1549, 0]
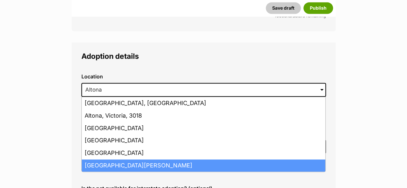
click at [113, 160] on li "Altona Meadows, Victoria, 3028" at bounding box center [204, 166] width 244 height 13
type input "Altona Meadows, Victoria, 3028"
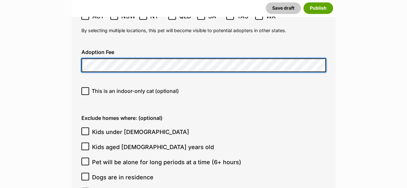
scroll to position [1742, 0]
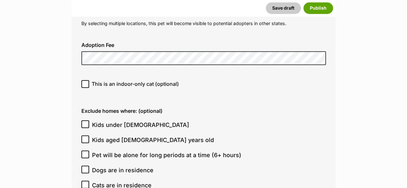
click at [109, 80] on span "This is an indoor-only cat (optional)" at bounding box center [135, 84] width 87 height 8
click at [89, 80] on input "This is an indoor-only cat (optional)" at bounding box center [85, 84] width 8 height 8
checkbox input "true"
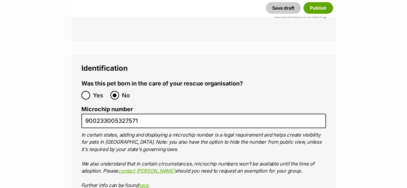
scroll to position [2193, 0]
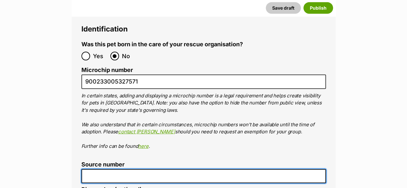
click at [176, 169] on input "Source number" at bounding box center [203, 176] width 245 height 14
type input "RE100527"
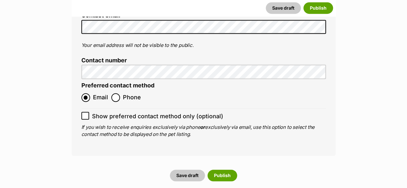
scroll to position [2611, 0]
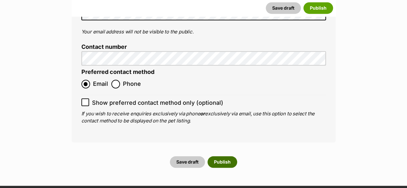
click at [218, 156] on button "Publish" at bounding box center [223, 162] width 30 height 12
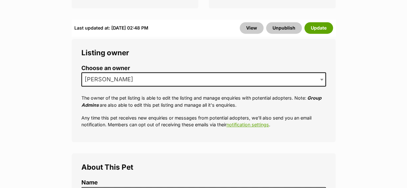
scroll to position [129, 0]
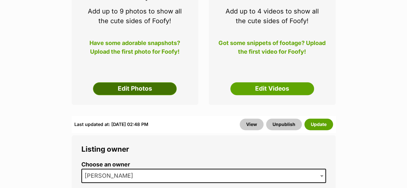
click at [120, 89] on link "Edit Photos" at bounding box center [135, 88] width 84 height 13
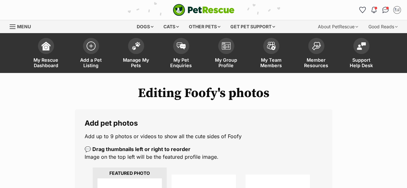
scroll to position [97, 0]
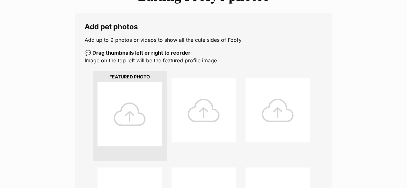
click at [140, 140] on div at bounding box center [130, 114] width 64 height 64
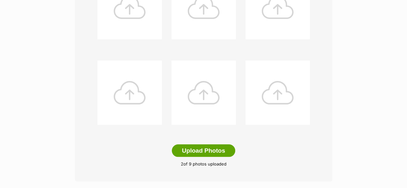
scroll to position [354, 0]
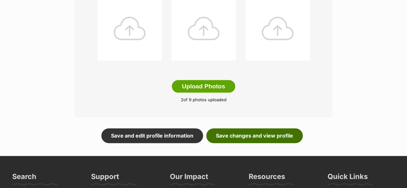
click at [282, 135] on link "Save changes and view profile" at bounding box center [254, 135] width 97 height 15
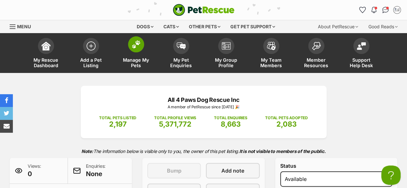
click at [136, 60] on span "Manage My Pets" at bounding box center [136, 62] width 29 height 11
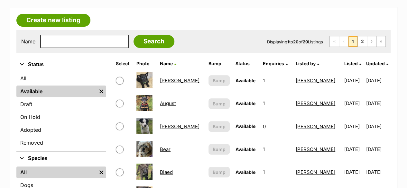
scroll to position [97, 0]
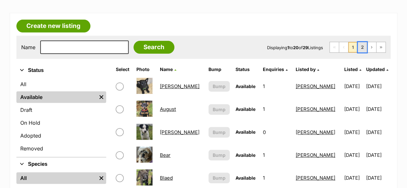
click at [364, 48] on link "2" at bounding box center [362, 47] width 9 height 10
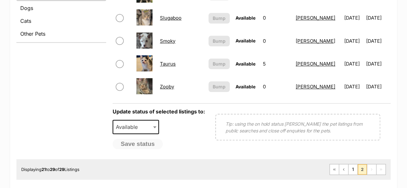
scroll to position [290, 0]
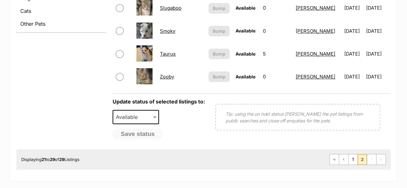
click at [169, 78] on link "Zooby" at bounding box center [167, 77] width 14 height 6
click at [168, 11] on td "Slugaboo" at bounding box center [181, 8] width 48 height 22
click at [168, 9] on link "Slugaboo" at bounding box center [171, 8] width 22 height 6
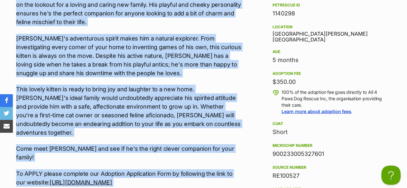
scroll to position [679, 0]
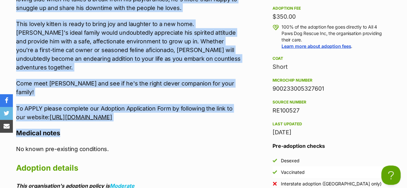
drag, startPoint x: 16, startPoint y: 30, endPoint x: 235, endPoint y: 99, distance: 229.4
click at [235, 99] on div "Meet [PERSON_NAME], an irresistibly confident Domestic Short Hair kitten who's …" at bounding box center [129, 23] width 226 height 195
copy div "Meet [PERSON_NAME], an irresistibly confident Domestic Short Hair kitten who's …"
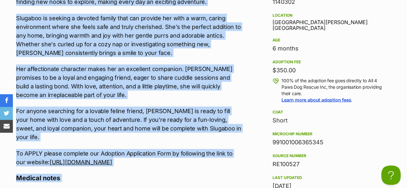
scroll to position [628, 0]
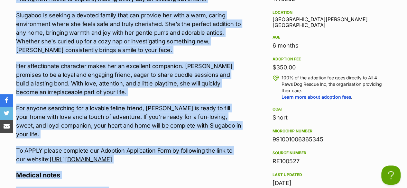
drag, startPoint x: 14, startPoint y: 61, endPoint x: 219, endPoint y: 149, distance: 223.1
click at [219, 149] on div "Upload Videos About Slugaboo Meet [PERSON_NAME], a delightful Domestic Short Ha…" at bounding box center [126, 147] width 233 height 428
copy div "Lore Ipsumdol, s ametconsec Adipisci Elits Doei temp i utlab etdolore magnaaliq…"
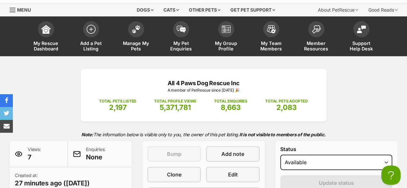
scroll to position [0, 0]
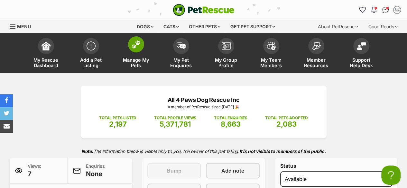
click at [126, 62] on span "Manage My Pets" at bounding box center [136, 62] width 29 height 11
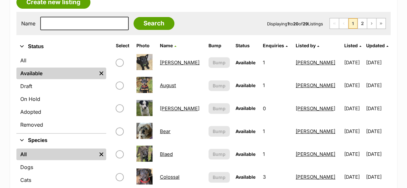
scroll to position [97, 0]
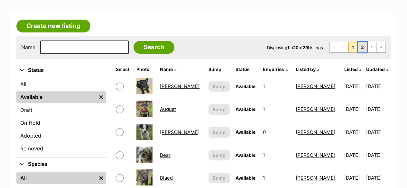
click at [364, 48] on link "2" at bounding box center [362, 47] width 9 height 10
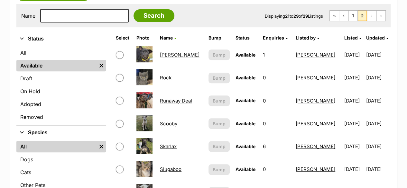
scroll to position [129, 0]
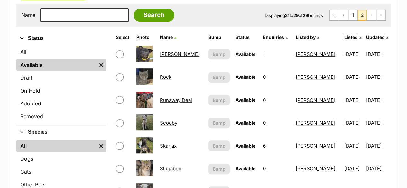
click at [168, 79] on link "Rock" at bounding box center [166, 77] width 12 height 6
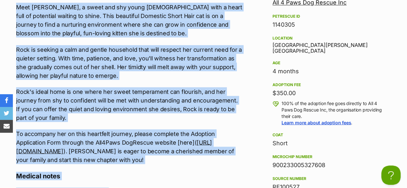
scroll to position [605, 0]
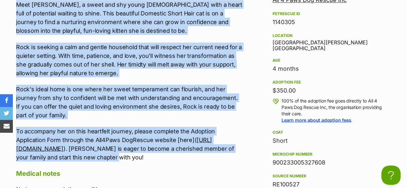
drag, startPoint x: 10, startPoint y: 29, endPoint x: 227, endPoint y: 155, distance: 251.0
click at [227, 155] on div "Upload Videos About Rock Meet Rock, a sweet and shy young lady with a heart ful…" at bounding box center [126, 157] width 233 height 403
copy div "Meet Rock, a sweet and shy young lady with a heart full of potential waiting to…"
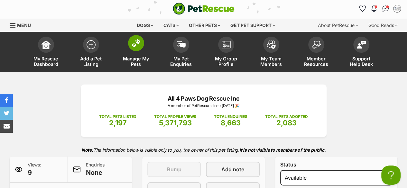
scroll to position [0, 0]
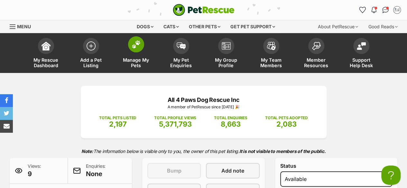
click at [141, 62] on span "Manage My Pets" at bounding box center [136, 62] width 29 height 11
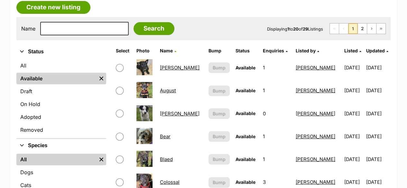
scroll to position [129, 0]
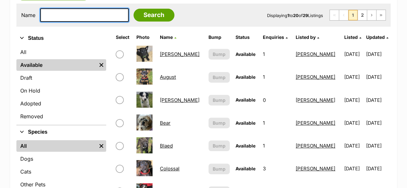
click at [85, 16] on input "text" at bounding box center [84, 15] width 89 height 14
type input "fluffberry"
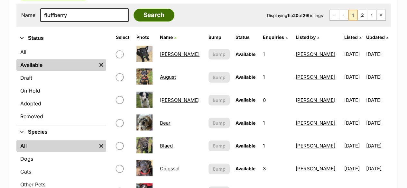
click at [142, 15] on input "Search" at bounding box center [154, 15] width 41 height 13
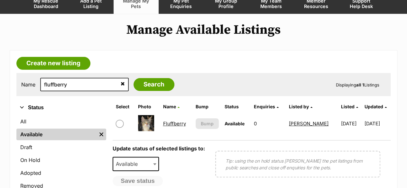
scroll to position [64, 0]
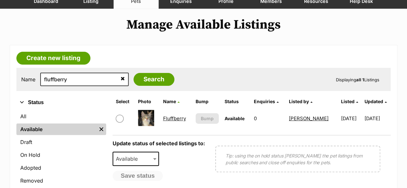
click at [166, 118] on link "Fluffberry" at bounding box center [174, 119] width 23 height 6
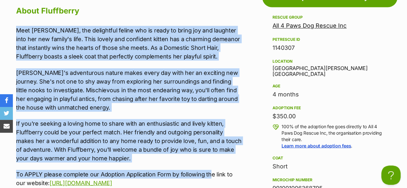
drag, startPoint x: 14, startPoint y: 29, endPoint x: 220, endPoint y: 181, distance: 256.1
click at [220, 181] on div "Upload Videos About Fluffberry Meet Fluffberry, the delightful feline who is re…" at bounding box center [126, 182] width 233 height 403
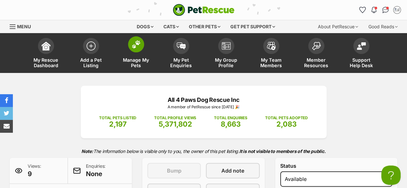
click at [137, 58] on span "Manage My Pets" at bounding box center [136, 62] width 29 height 11
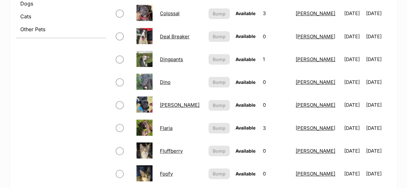
click at [143, 103] on tbody "Asher This listing can be bumped in 1 day Bump Available 1 Maryanne 22/08/2025 …" at bounding box center [251, 117] width 277 height 458
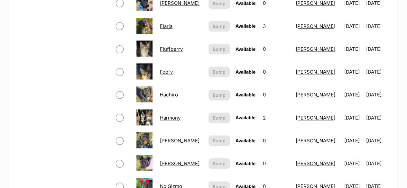
click at [143, 103] on link at bounding box center [144, 101] width 16 height 6
click at [143, 103] on tbody "Asher This listing can be bumped in 1 day Bump Available 1 Maryanne 22/08/2025 …" at bounding box center [251, 15] width 277 height 458
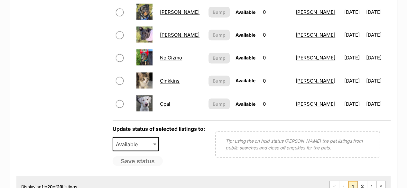
click at [143, 103] on img at bounding box center [144, 103] width 16 height 16
click at [176, 79] on link "Oinkkins" at bounding box center [170, 81] width 20 height 6
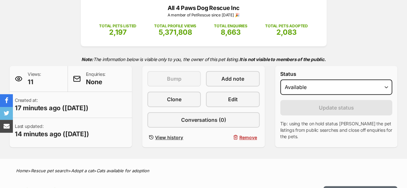
drag, startPoint x: 0, startPoint y: 0, endPoint x: 152, endPoint y: 56, distance: 162.1
click at [163, 65] on div "All 4 Paws Dog Rescue Inc A member of PetRescue since [DATE] 🎉 TOTAL PETS LISTE…" at bounding box center [203, 71] width 407 height 154
click at [152, 46] on div "All 4 Paws Dog Rescue Inc A member of PetRescue since [DATE] 🎉 TOTAL PETS LISTE…" at bounding box center [204, 20] width 246 height 52
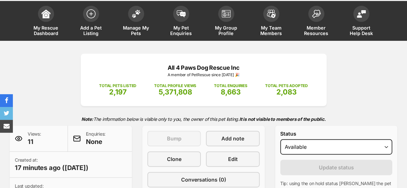
click at [147, 69] on div "All 4 Paws Dog Rescue Inc A member of PetRescue since [DATE] 🎉 TOTAL PETS LISTE…" at bounding box center [204, 80] width 246 height 52
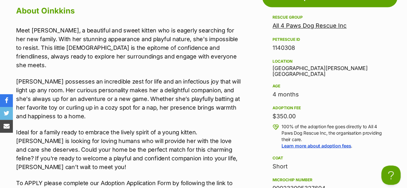
drag, startPoint x: 14, startPoint y: 29, endPoint x: 230, endPoint y: 180, distance: 264.3
click at [230, 180] on div "Upload Videos About Oinkkins Meet Oinkkins, a beautiful and sweet kitten who is…" at bounding box center [126, 187] width 233 height 412
copy div "Meet Oinkkins, a beautiful and sweet kitten who is eagerly searching for her ne…"
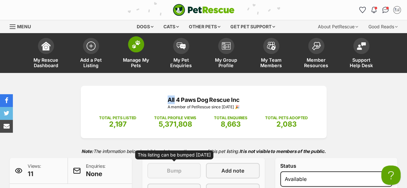
click at [126, 59] on span "Manage My Pets" at bounding box center [136, 62] width 29 height 11
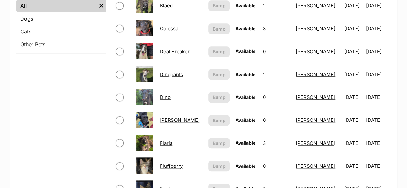
scroll to position [290, 0]
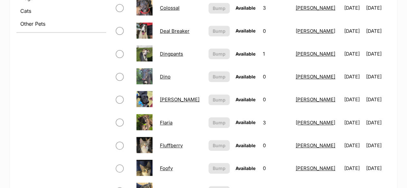
click at [170, 168] on link "Foofy" at bounding box center [166, 168] width 13 height 6
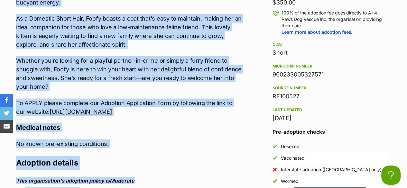
scroll to position [694, 0]
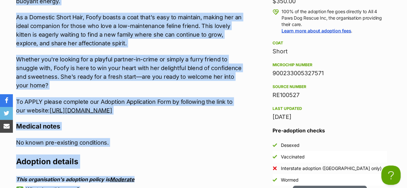
drag, startPoint x: 15, startPoint y: 63, endPoint x: 227, endPoint y: 90, distance: 214.3
click at [227, 90] on div "Upload Videos About Foofy Meet Foofy, a sweet and confident little kitten who i…" at bounding box center [126, 89] width 233 height 446
copy div "Meet Foofy, a sweet and confident little kitten who is ready to make a splash i…"
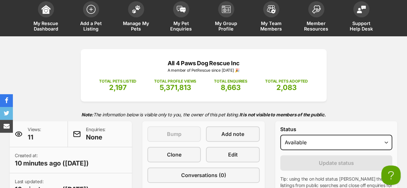
scroll to position [0, 0]
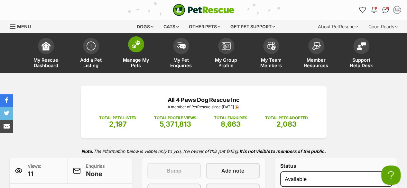
click at [130, 56] on link "Manage My Pets" at bounding box center [136, 54] width 45 height 38
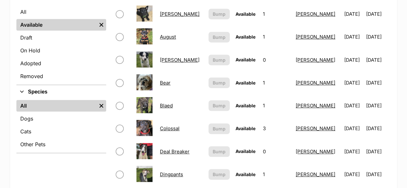
scroll to position [129, 0]
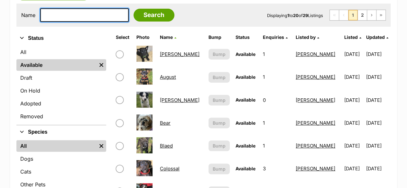
click at [55, 13] on input "text" at bounding box center [84, 15] width 89 height 14
type input "capricorn"
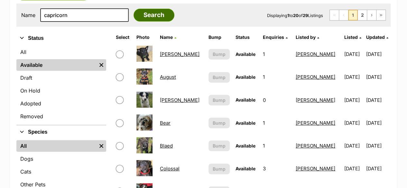
click at [156, 14] on input "Search" at bounding box center [154, 15] width 41 height 13
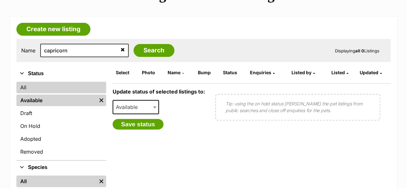
scroll to position [97, 0]
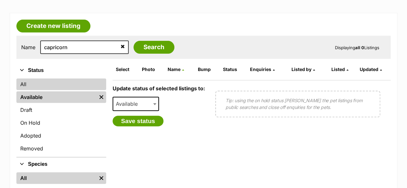
click at [38, 84] on link "All" at bounding box center [61, 85] width 90 height 12
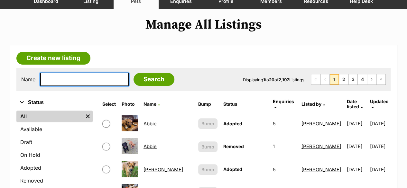
click at [70, 74] on input "text" at bounding box center [84, 80] width 89 height 14
type input "capricorn"
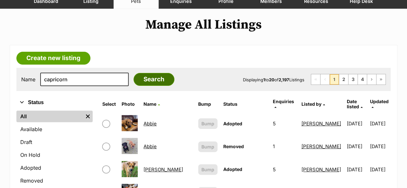
click at [148, 81] on input "Search" at bounding box center [154, 79] width 41 height 13
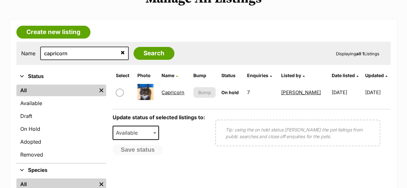
scroll to position [97, 0]
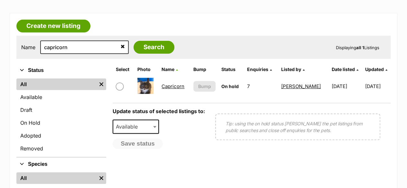
click at [174, 85] on link "Capricorn" at bounding box center [173, 86] width 23 height 6
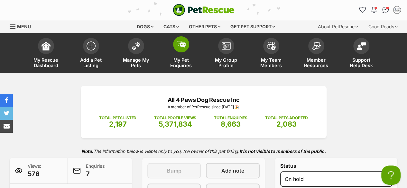
click at [186, 60] on span "My Pet Enquiries" at bounding box center [181, 62] width 29 height 11
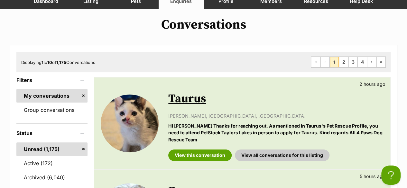
click at [189, 100] on link "Taurus" at bounding box center [187, 99] width 38 height 14
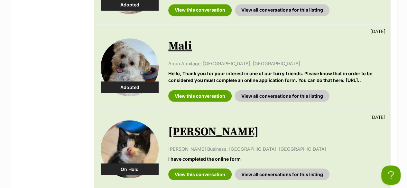
scroll to position [515, 0]
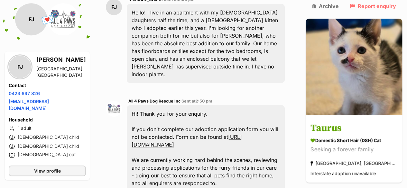
scroll to position [161, 0]
